Goal: Task Accomplishment & Management: Manage account settings

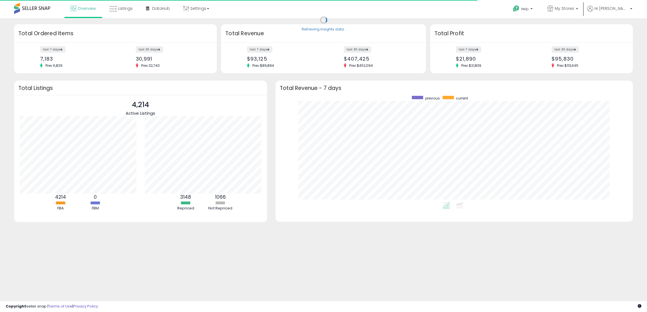
scroll to position [106, 346]
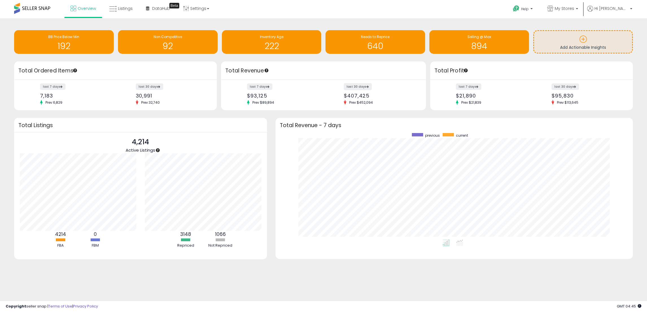
click at [359, 88] on label "last 30 days" at bounding box center [358, 86] width 28 height 7
click at [343, 84] on div "last 30 days $407,425 Prev: $452,094" at bounding box center [380, 94] width 81 height 21
click at [345, 86] on label "last 30 days" at bounding box center [358, 86] width 28 height 7
click at [565, 12] on p "My Stores" at bounding box center [562, 9] width 31 height 7
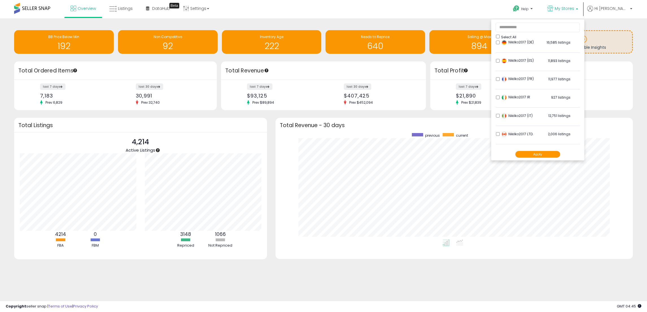
scroll to position [85, 0]
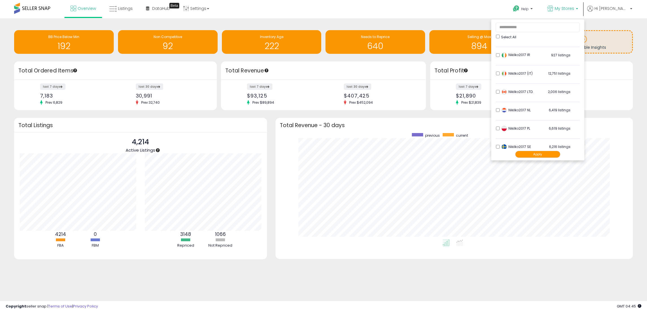
click at [540, 153] on button "Apply" at bounding box center [537, 154] width 45 height 7
click at [553, 155] on button "Apply" at bounding box center [537, 154] width 45 height 7
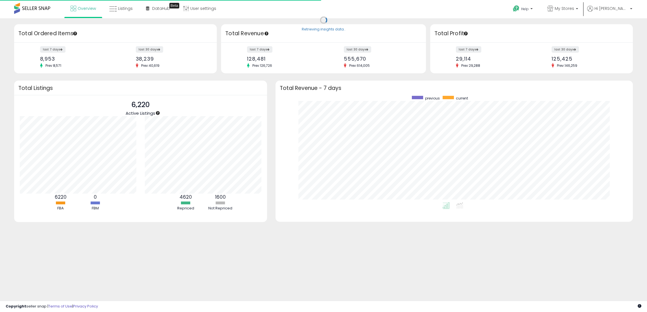
scroll to position [106, 346]
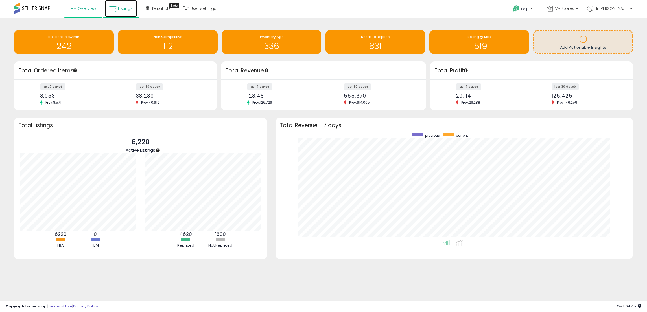
click at [120, 8] on span "Listings" at bounding box center [125, 9] width 15 height 6
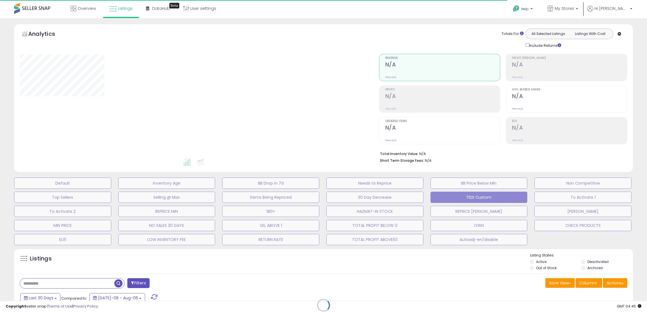
type input "**********"
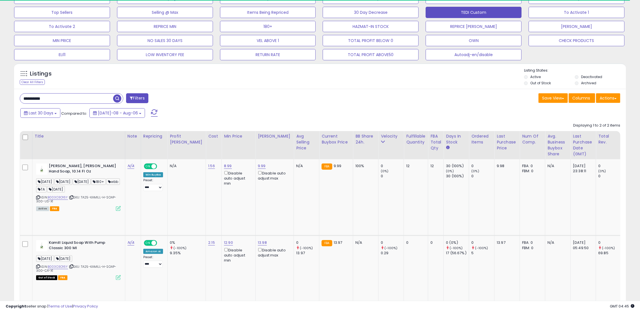
scroll to position [115, 355]
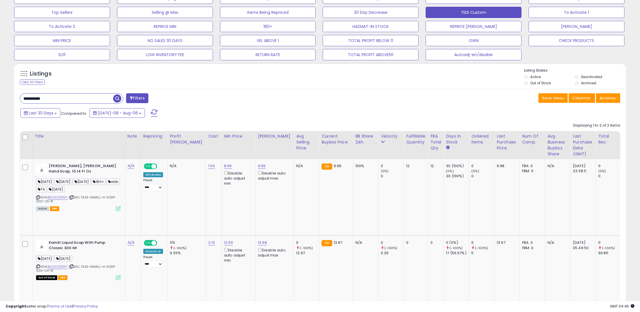
click at [72, 93] on div "**********" at bounding box center [320, 212] width 612 height 246
click at [71, 100] on input "**********" at bounding box center [66, 99] width 93 height 10
click at [71, 100] on input "**********" at bounding box center [96, 99] width 152 height 10
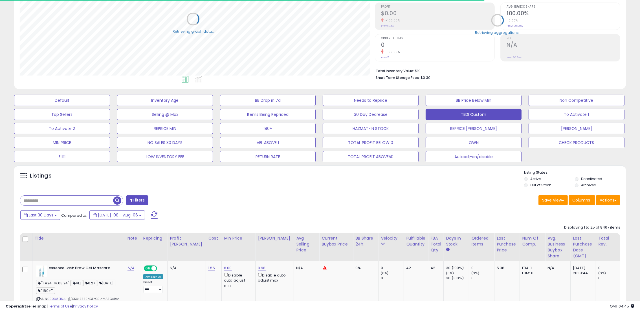
scroll to position [282107, 281867]
click at [558, 203] on button "Save View" at bounding box center [553, 201] width 29 height 10
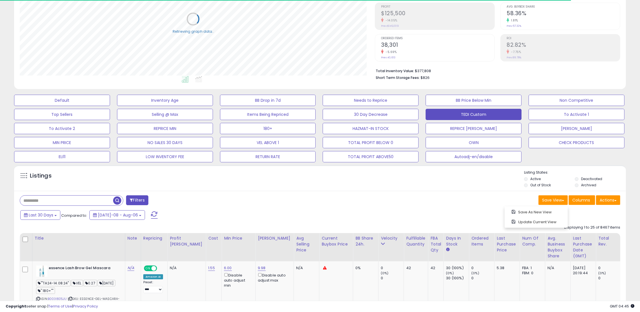
click at [410, 197] on div "Save View Save As New View Update Current View Columns Actions Import Export Vi…" at bounding box center [472, 201] width 305 height 11
click at [381, 239] on div "Velocity" at bounding box center [391, 239] width 21 height 6
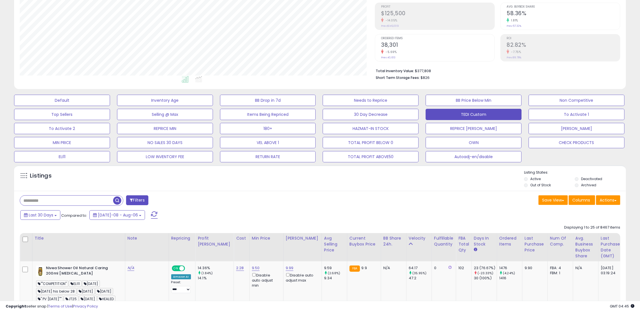
scroll to position [173, 0]
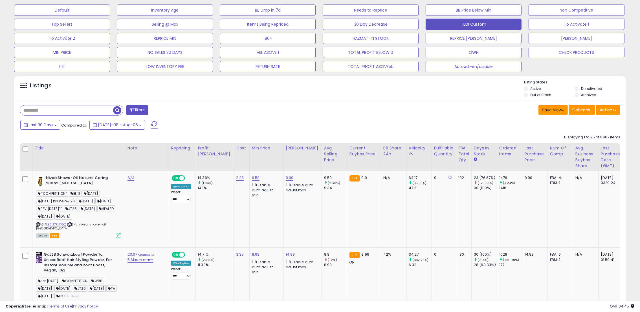
click at [546, 111] on button "Save View" at bounding box center [553, 110] width 29 height 10
click at [539, 130] on link "Update Current View" at bounding box center [536, 132] width 60 height 9
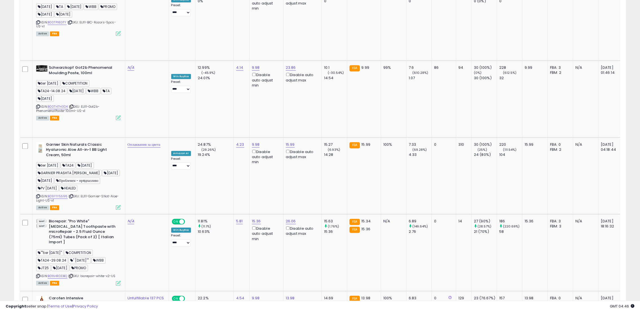
scroll to position [1774, 0]
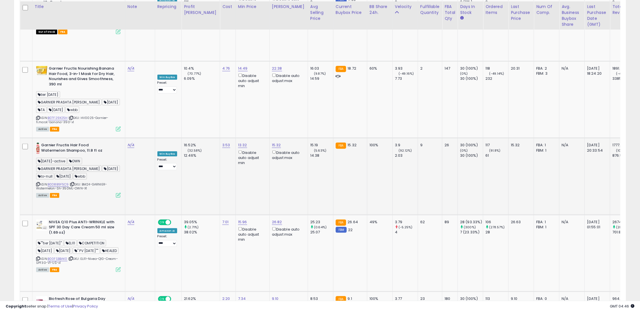
scroll to position [978, 0]
